Goal: Navigation & Orientation: Understand site structure

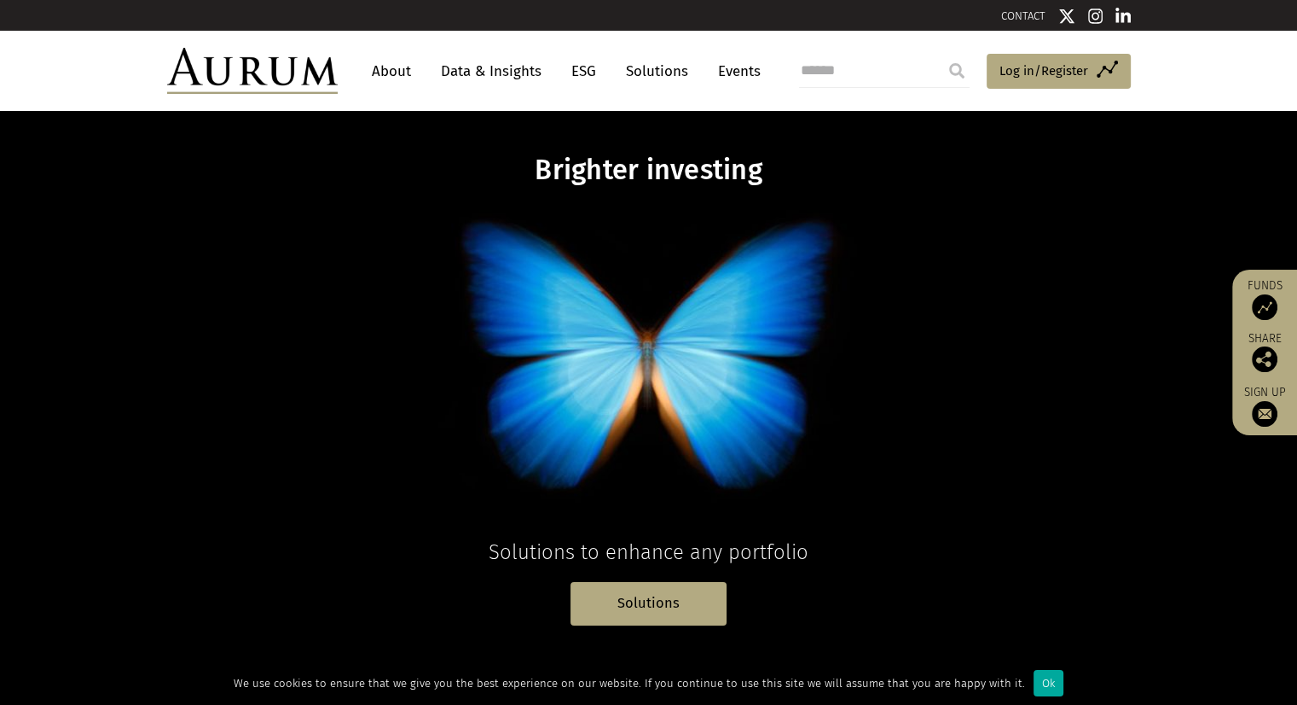
click at [399, 67] on link "About" at bounding box center [391, 71] width 56 height 32
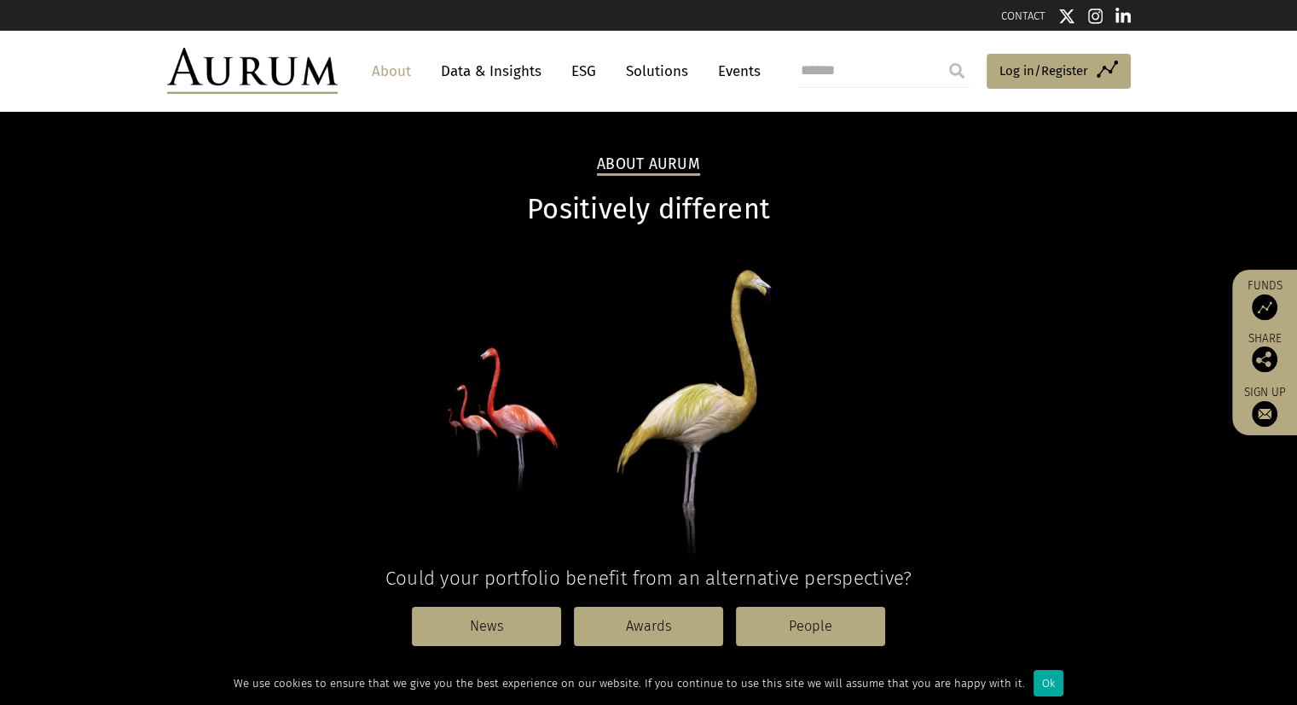
click at [819, 71] on input "search" at bounding box center [884, 71] width 171 height 34
click at [519, 78] on link "Data & Insights" at bounding box center [491, 71] width 118 height 32
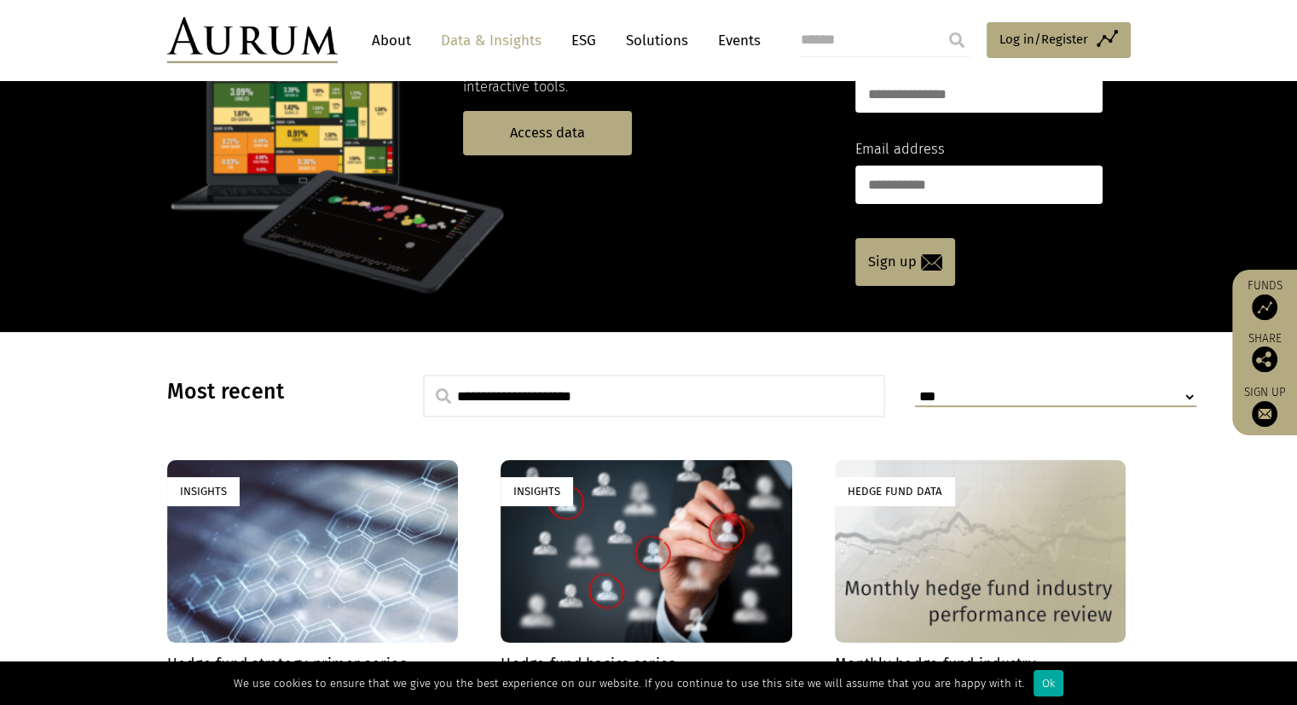
scroll to position [148, 0]
